Goal: Information Seeking & Learning: Learn about a topic

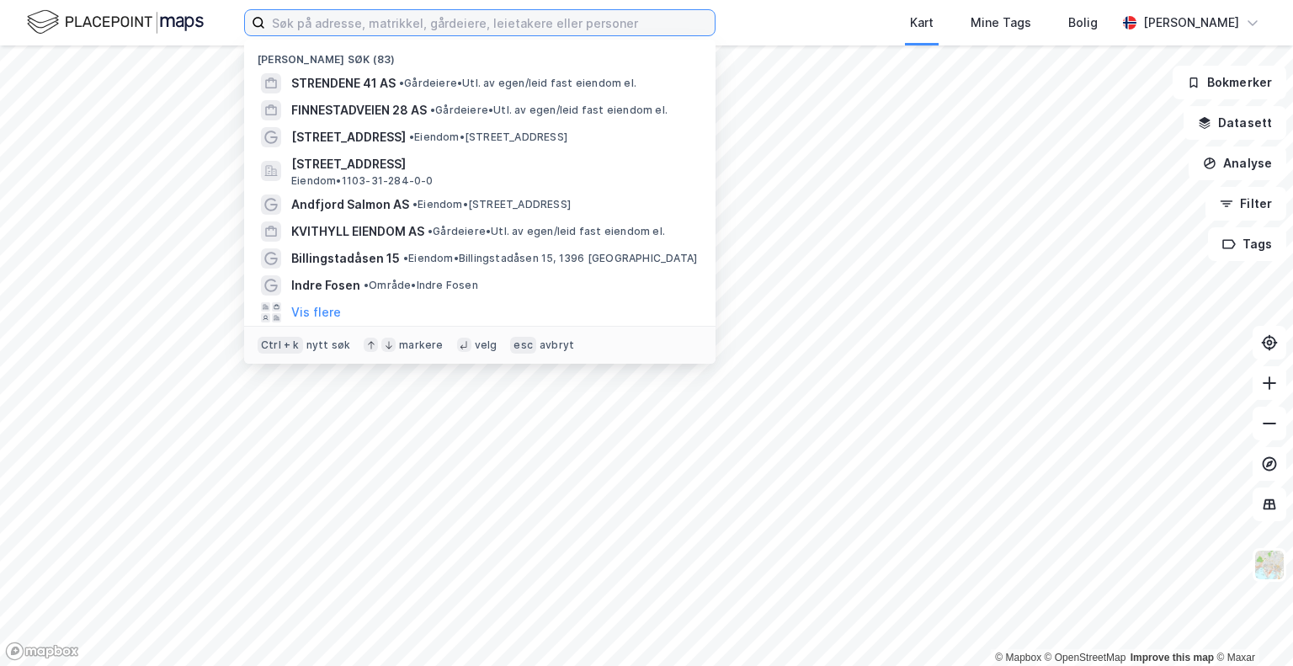
click at [424, 24] on input at bounding box center [490, 22] width 450 height 25
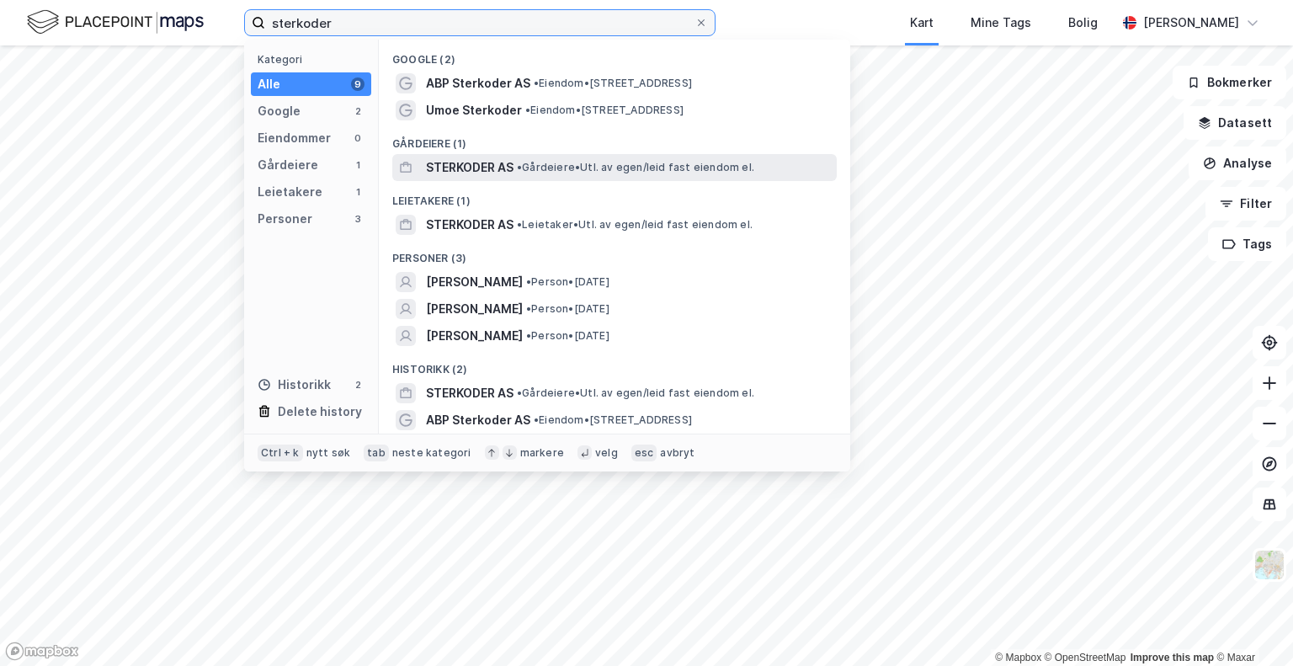
type input "sterkoder"
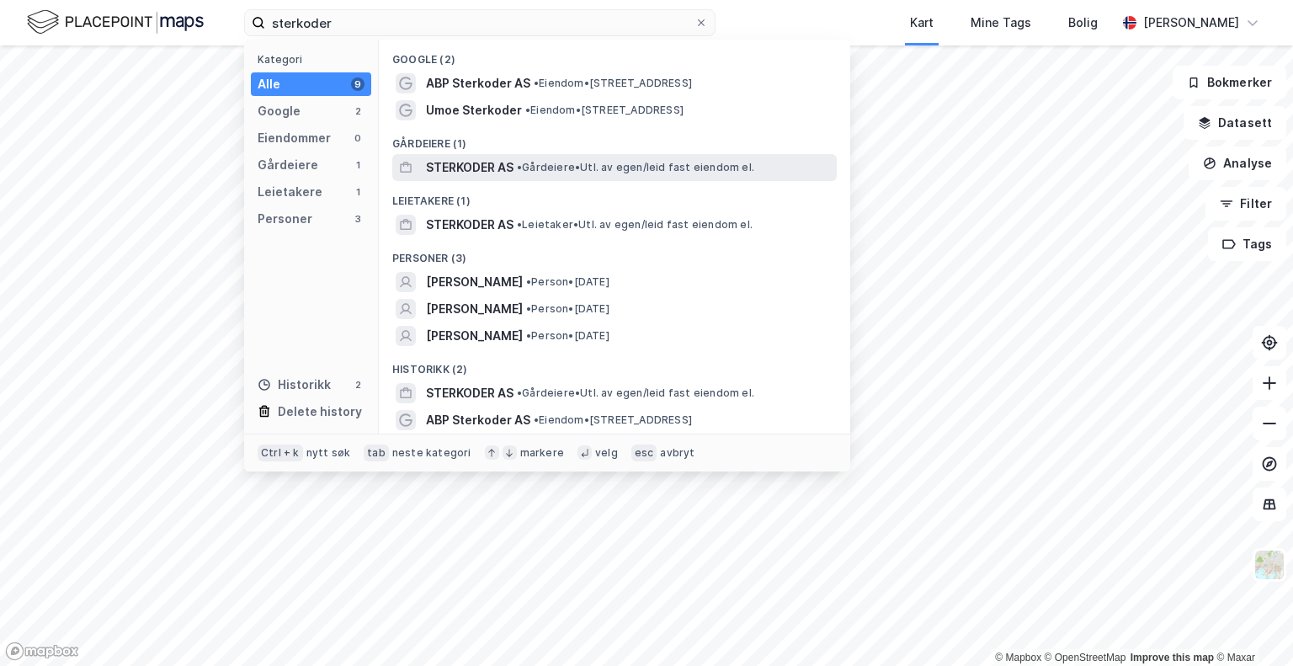
click at [484, 167] on span "STERKODER AS" at bounding box center [470, 167] width 88 height 20
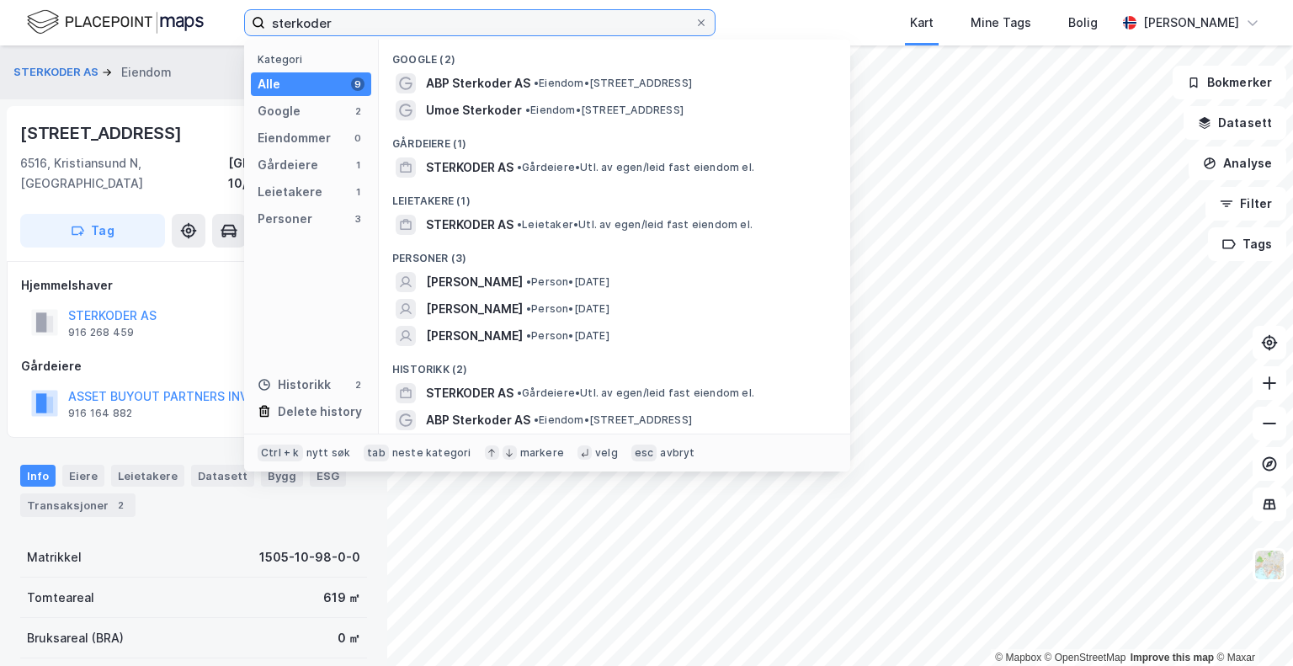
click at [506, 33] on input "sterkoder" at bounding box center [479, 22] width 429 height 25
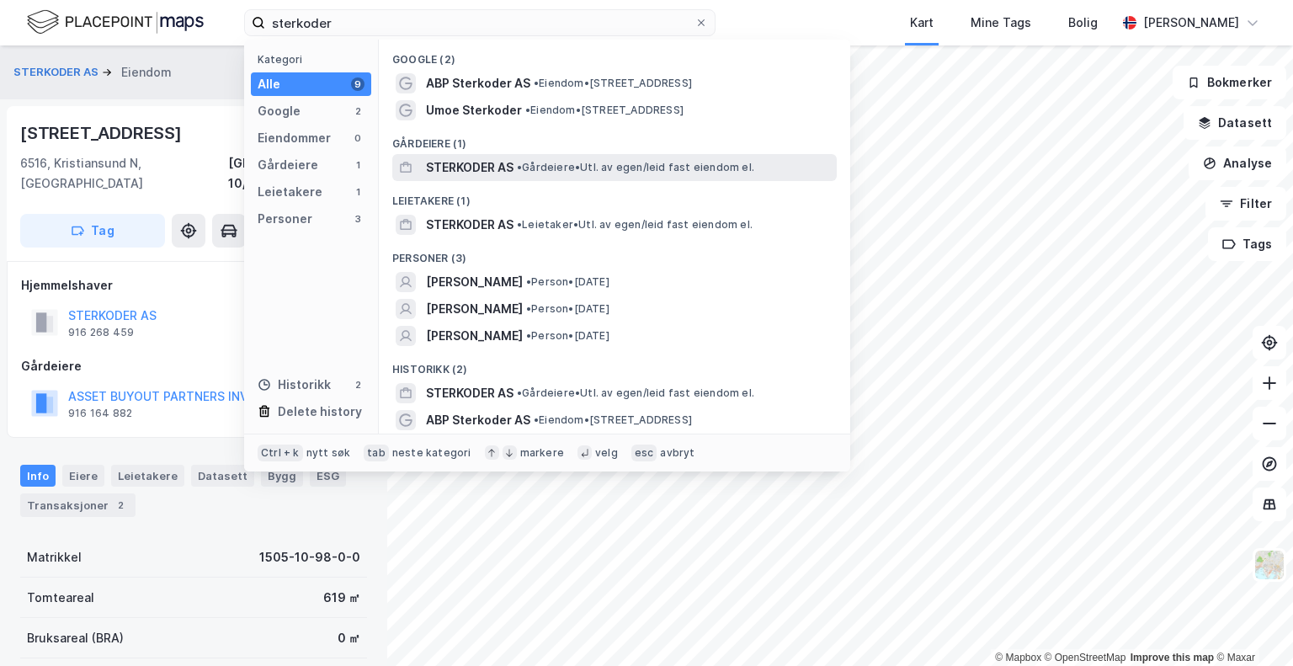
click at [504, 161] on span "STERKODER AS" at bounding box center [470, 167] width 88 height 20
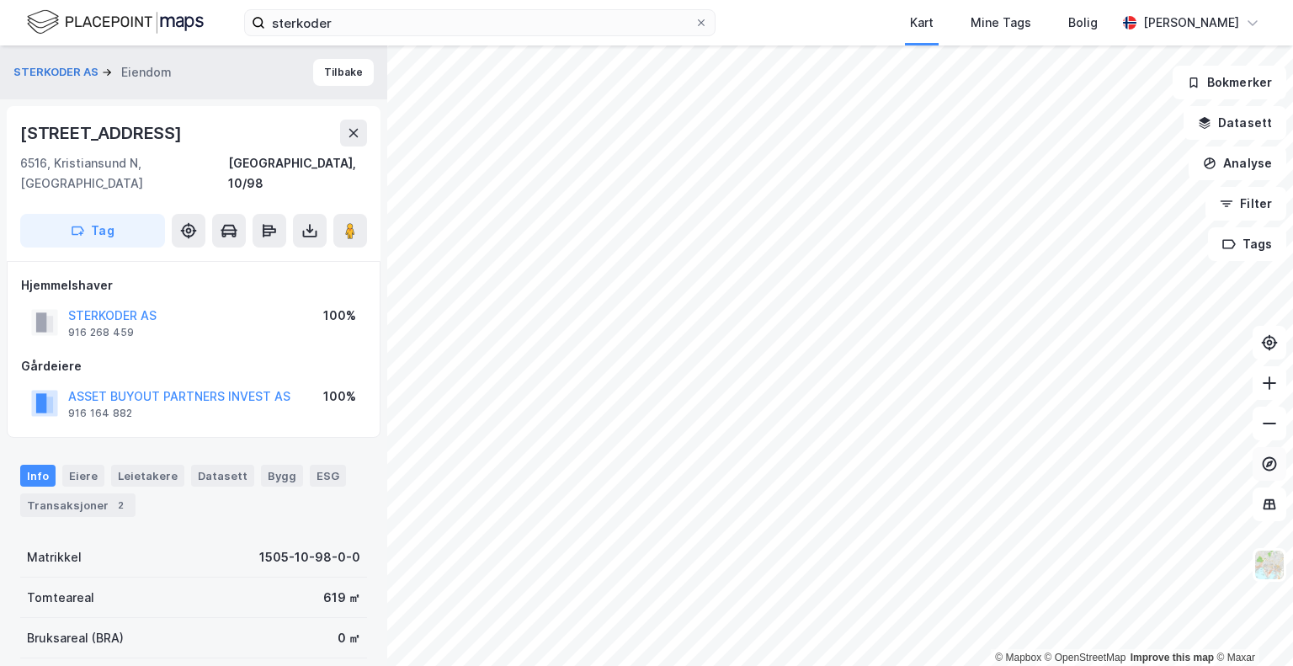
scroll to position [3, 0]
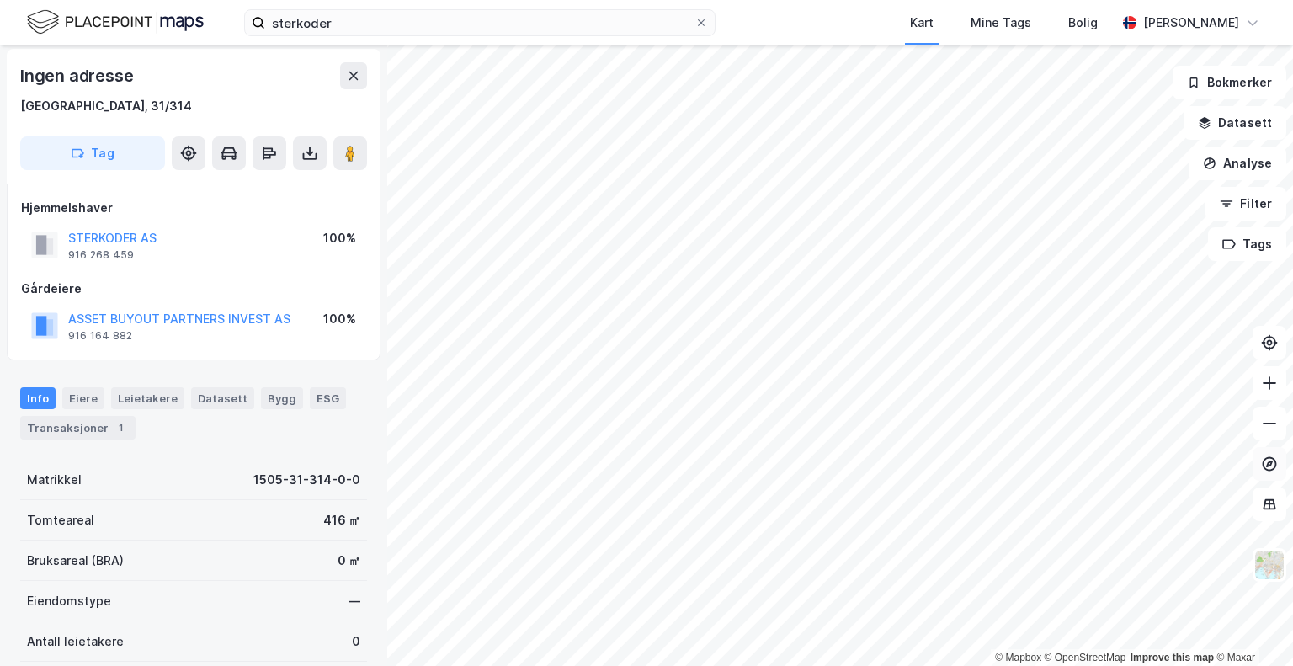
scroll to position [3, 0]
